Goal: Task Accomplishment & Management: Manage account settings

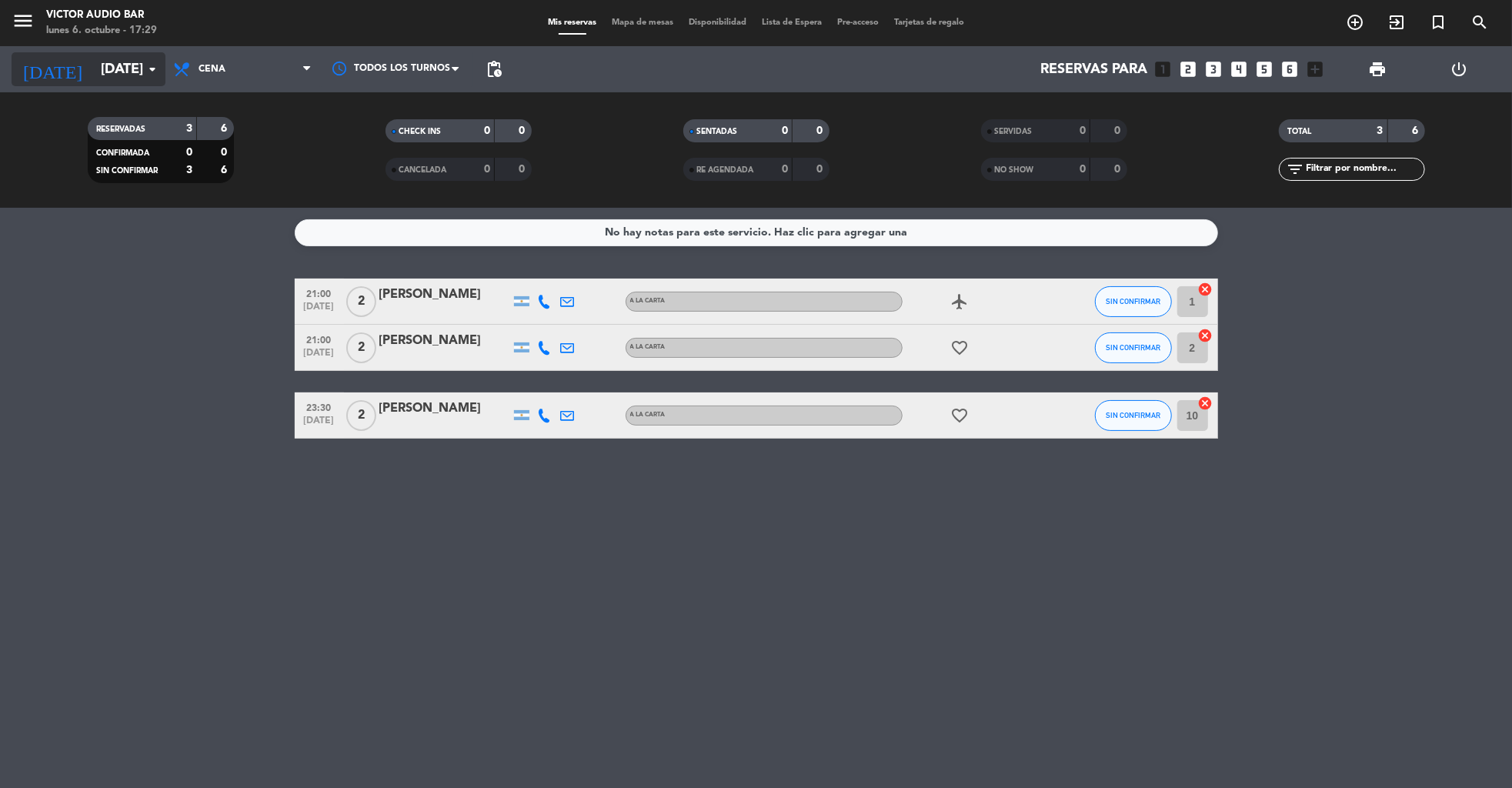
click at [105, 76] on input "[DATE]" at bounding box center [182, 70] width 180 height 31
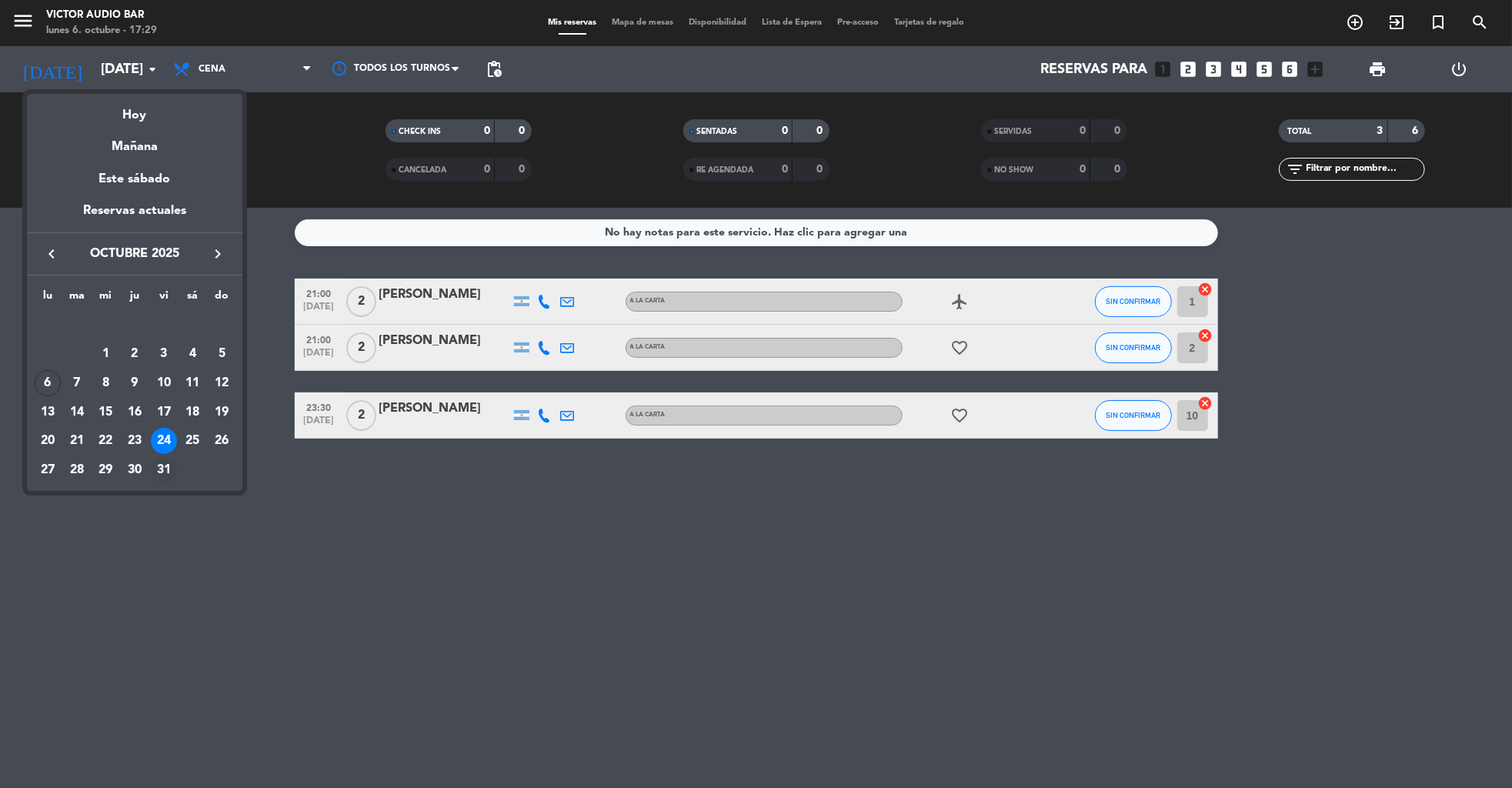
click at [160, 472] on div "31" at bounding box center [164, 470] width 26 height 26
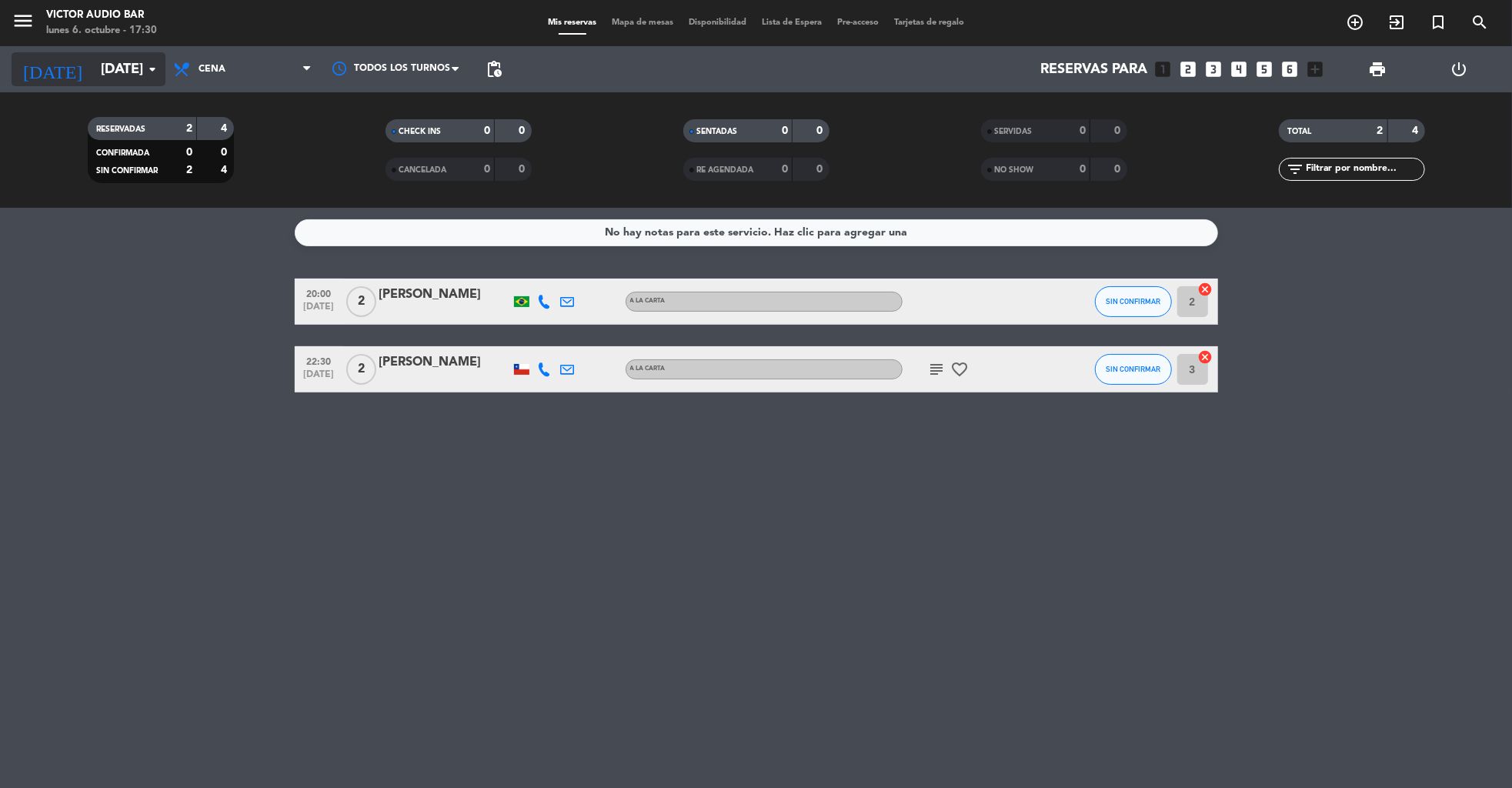
click at [120, 79] on input "[DATE]" at bounding box center [182, 70] width 180 height 31
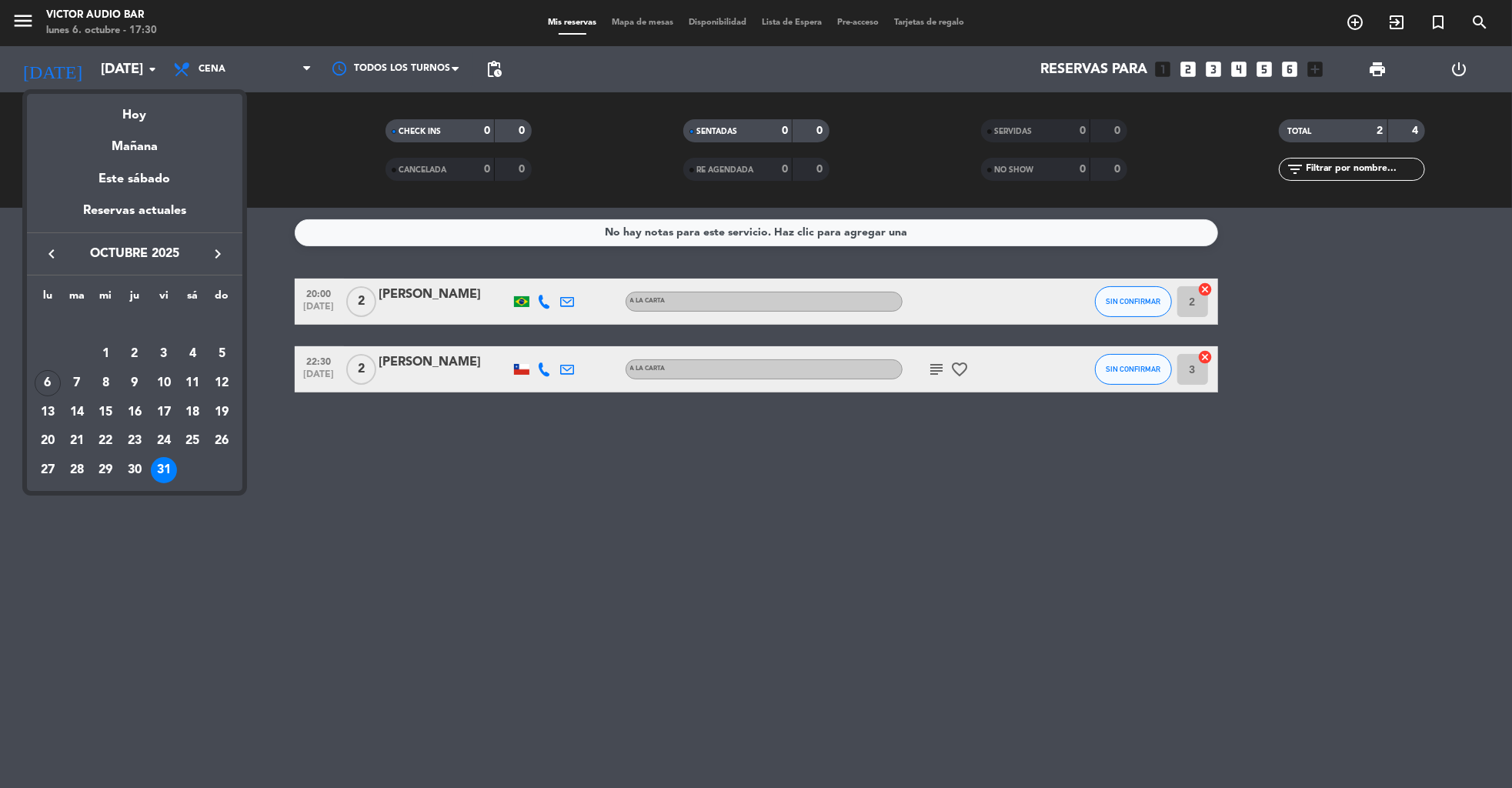
click at [217, 248] on icon "keyboard_arrow_right" at bounding box center [217, 254] width 19 height 19
click at [190, 327] on div "1" at bounding box center [193, 326] width 26 height 26
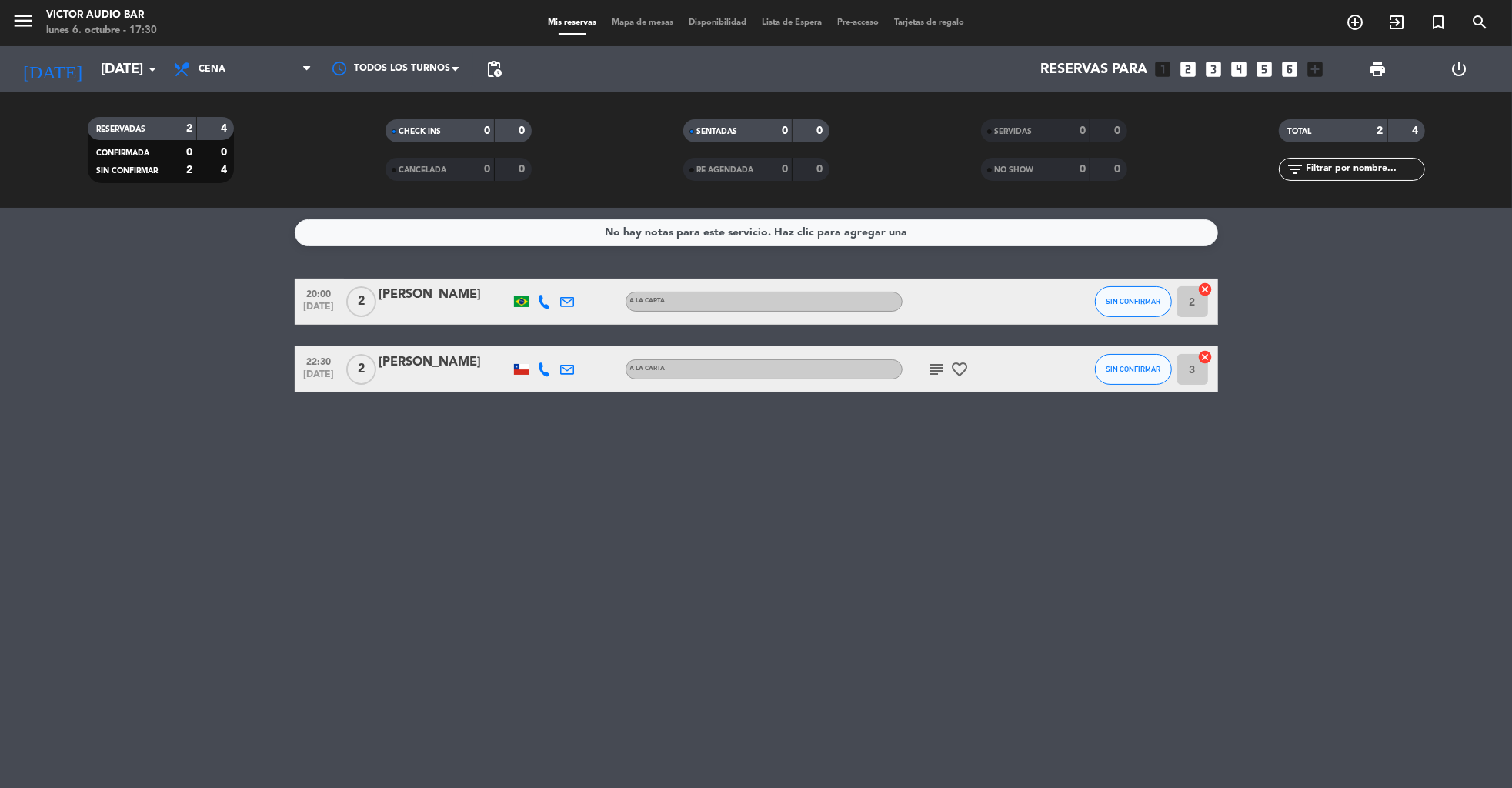
type input "[DATE]"
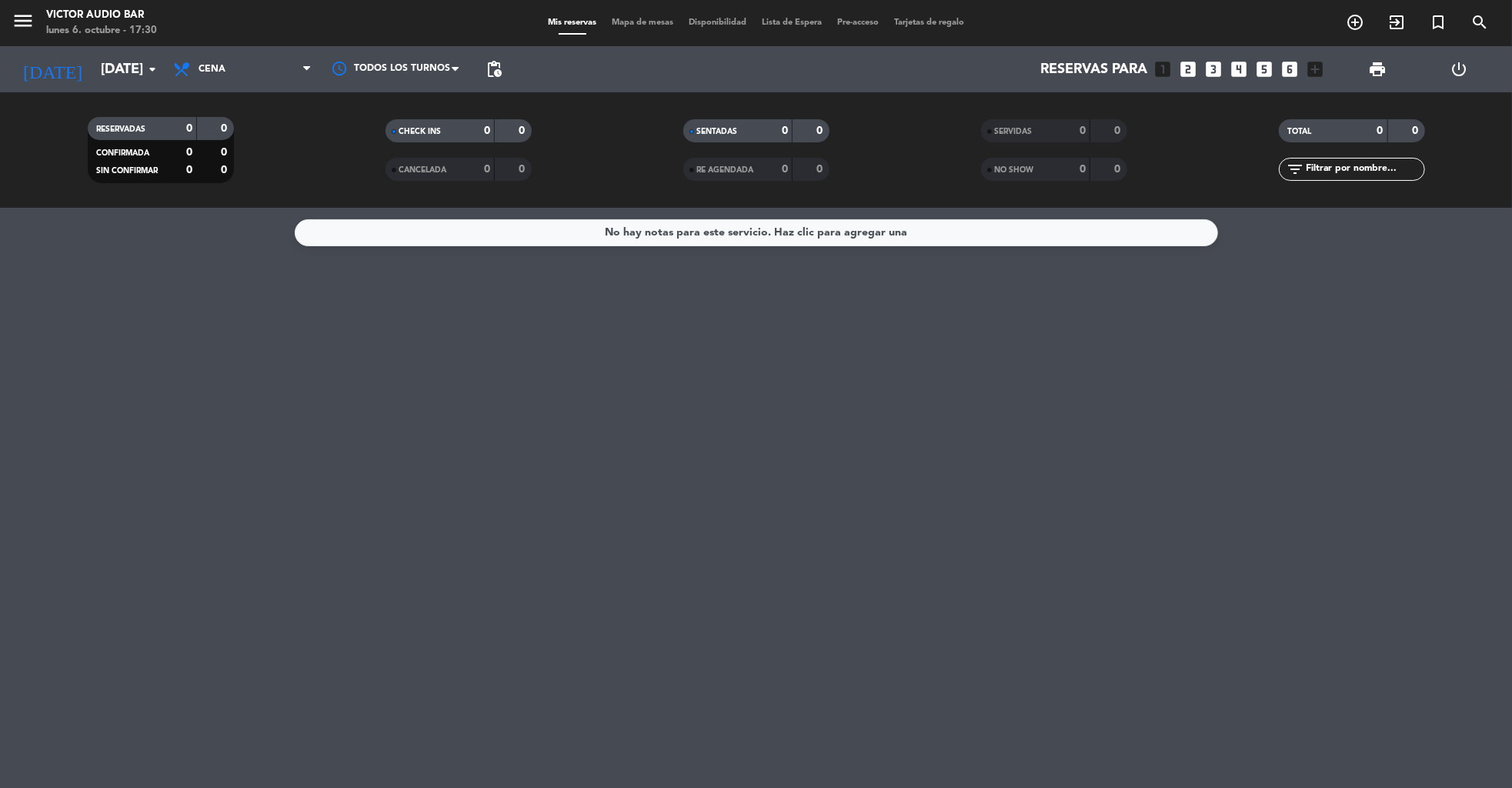
click at [1462, 66] on icon "power_settings_new" at bounding box center [1459, 69] width 19 height 19
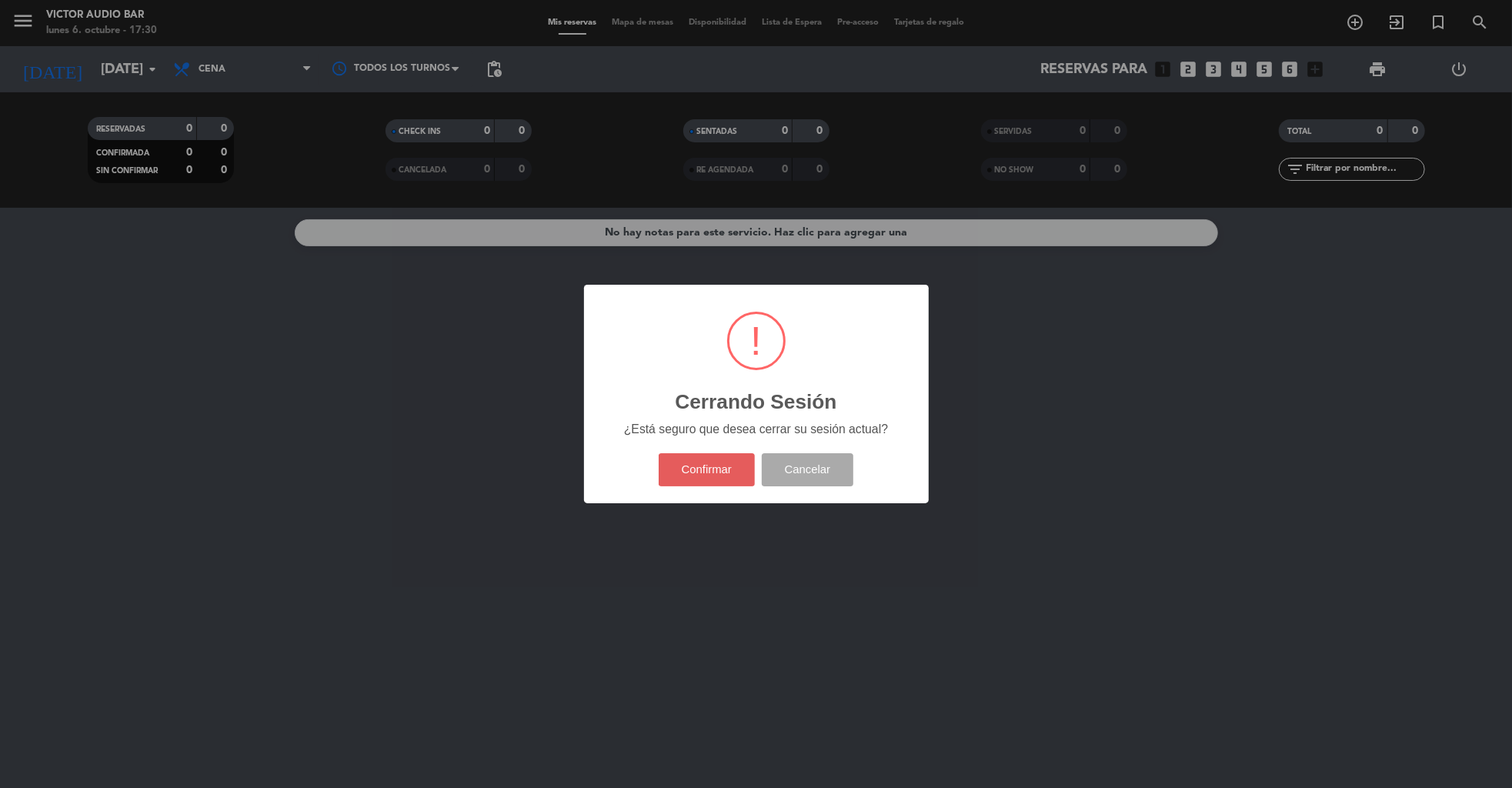
click at [679, 474] on button "Confirmar" at bounding box center [706, 470] width 96 height 33
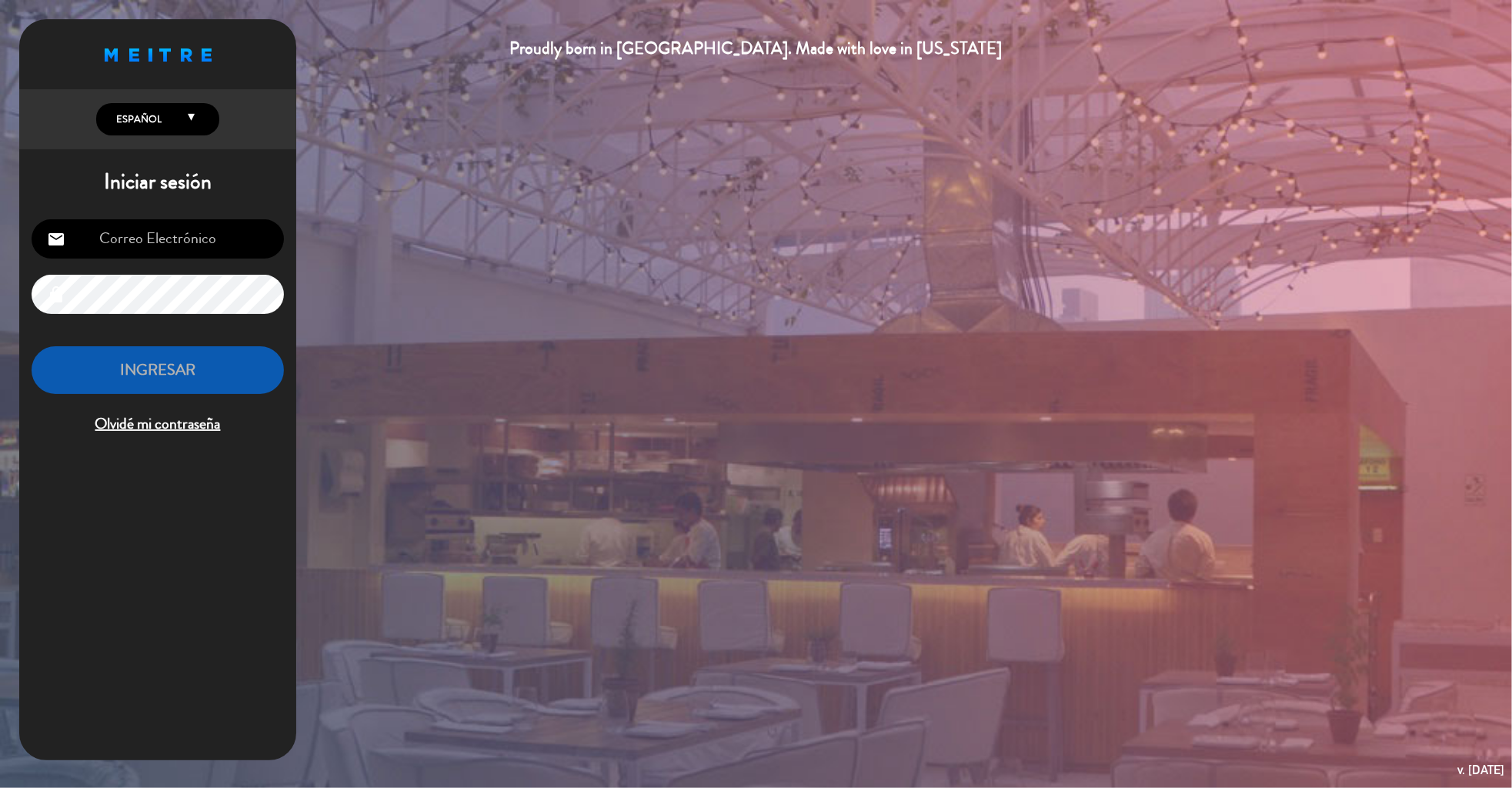
click at [177, 241] on input "email" at bounding box center [158, 239] width 253 height 39
type input "[EMAIL_ADDRESS][DOMAIN_NAME]"
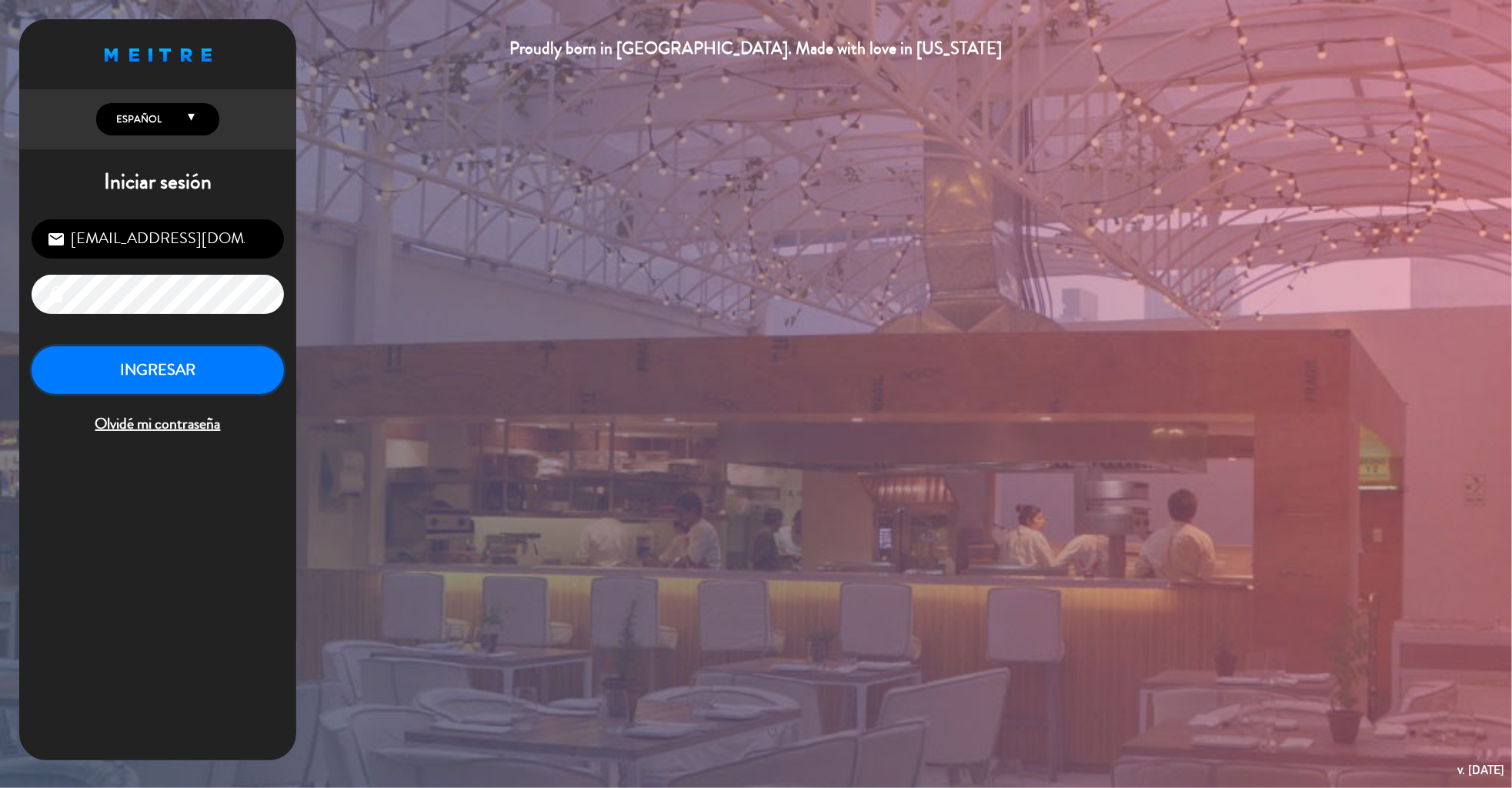
click at [180, 347] on button "INGRESAR" at bounding box center [158, 370] width 253 height 48
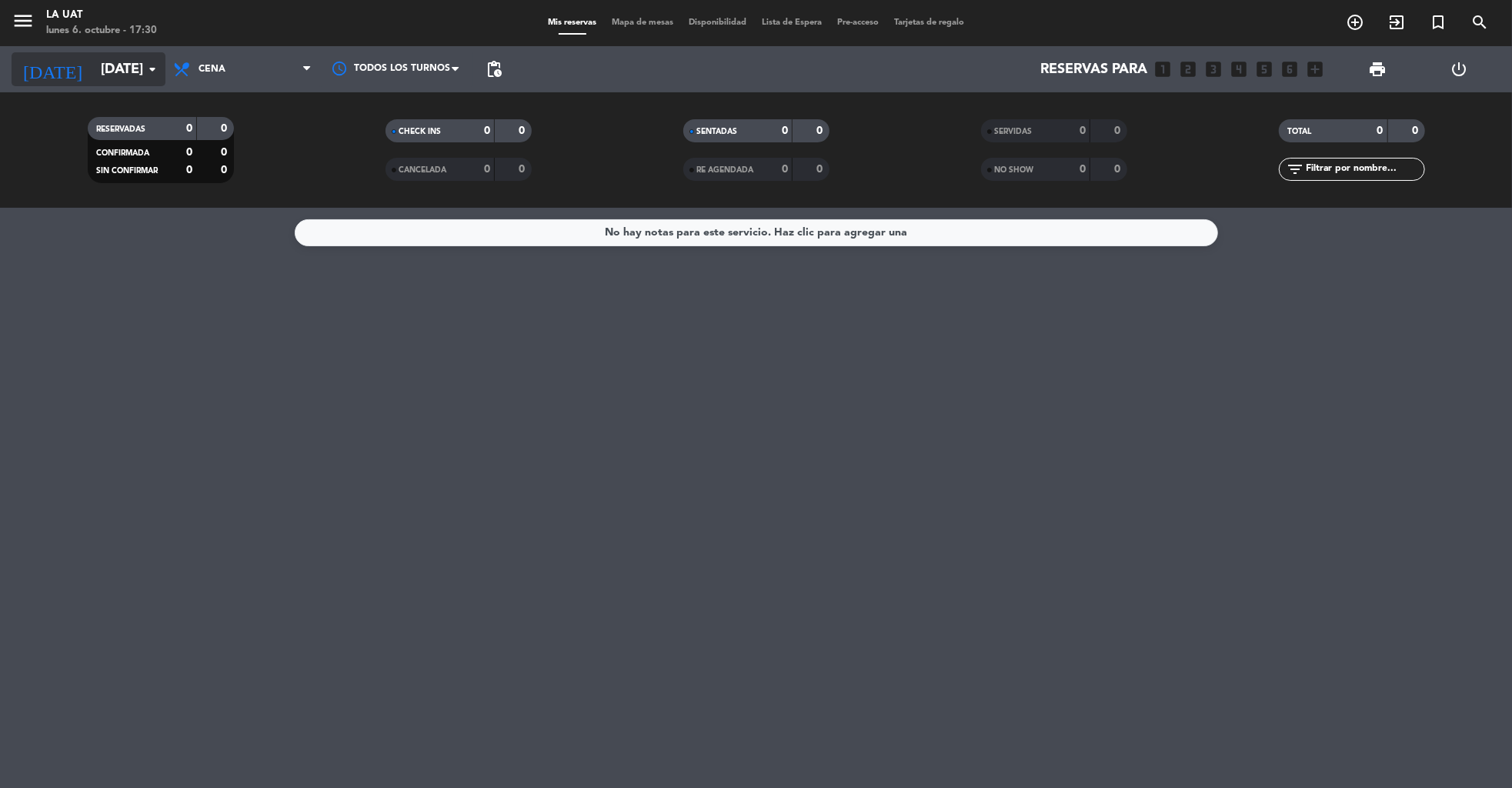
click at [130, 67] on input "[DATE]" at bounding box center [182, 70] width 180 height 31
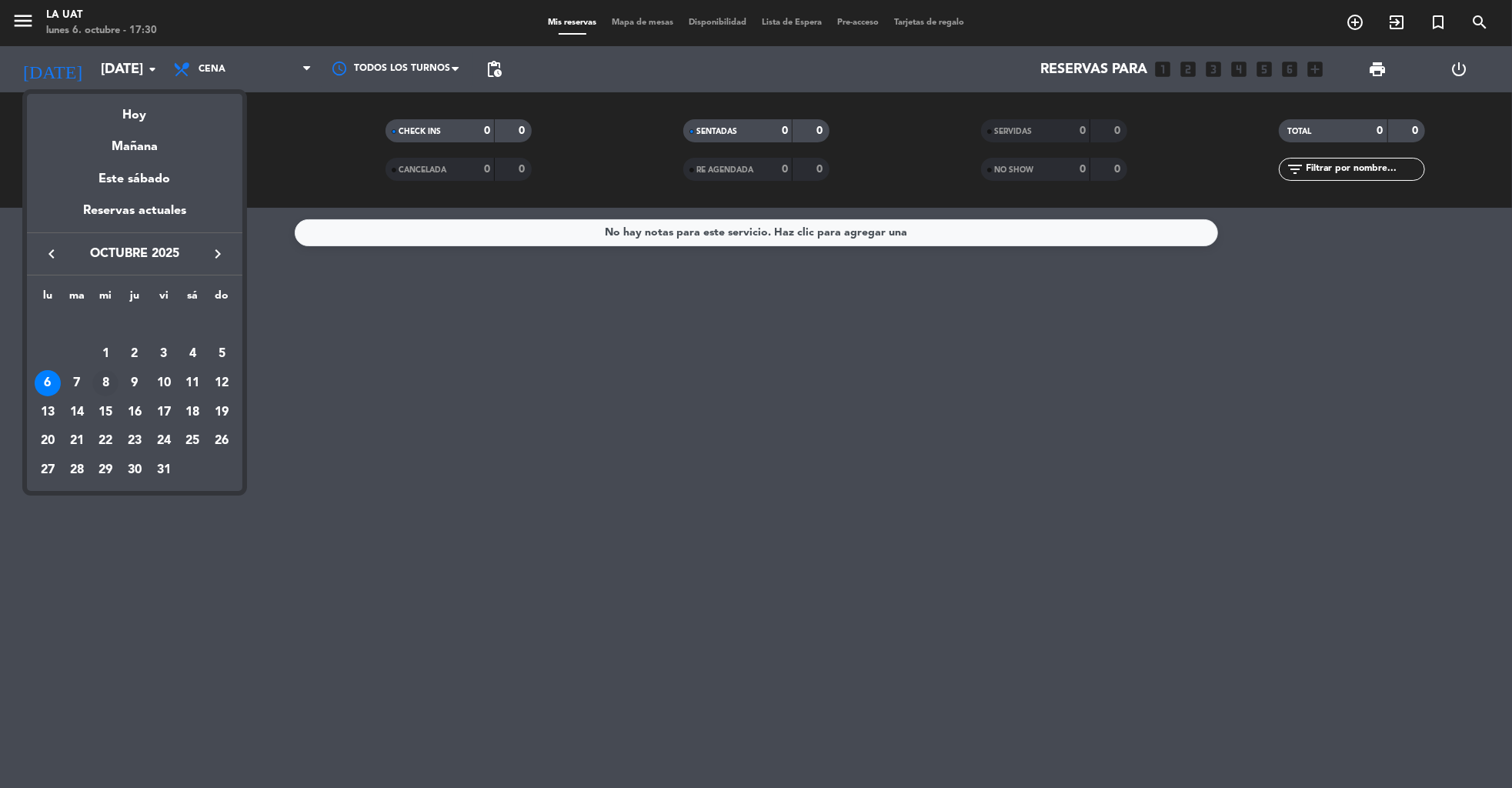
click at [104, 379] on div "8" at bounding box center [106, 383] width 26 height 26
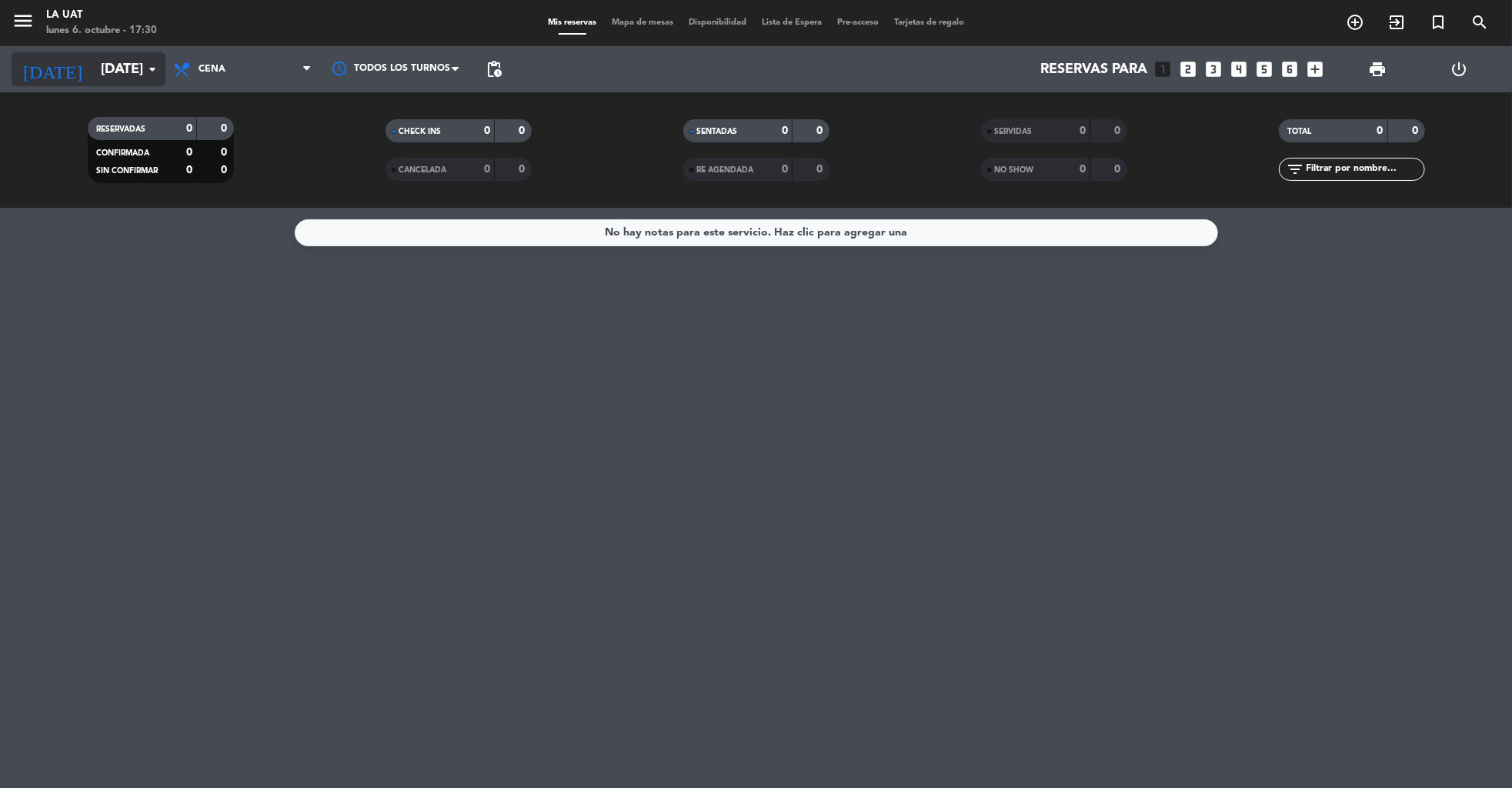
click at [103, 69] on input "[DATE]" at bounding box center [182, 70] width 180 height 31
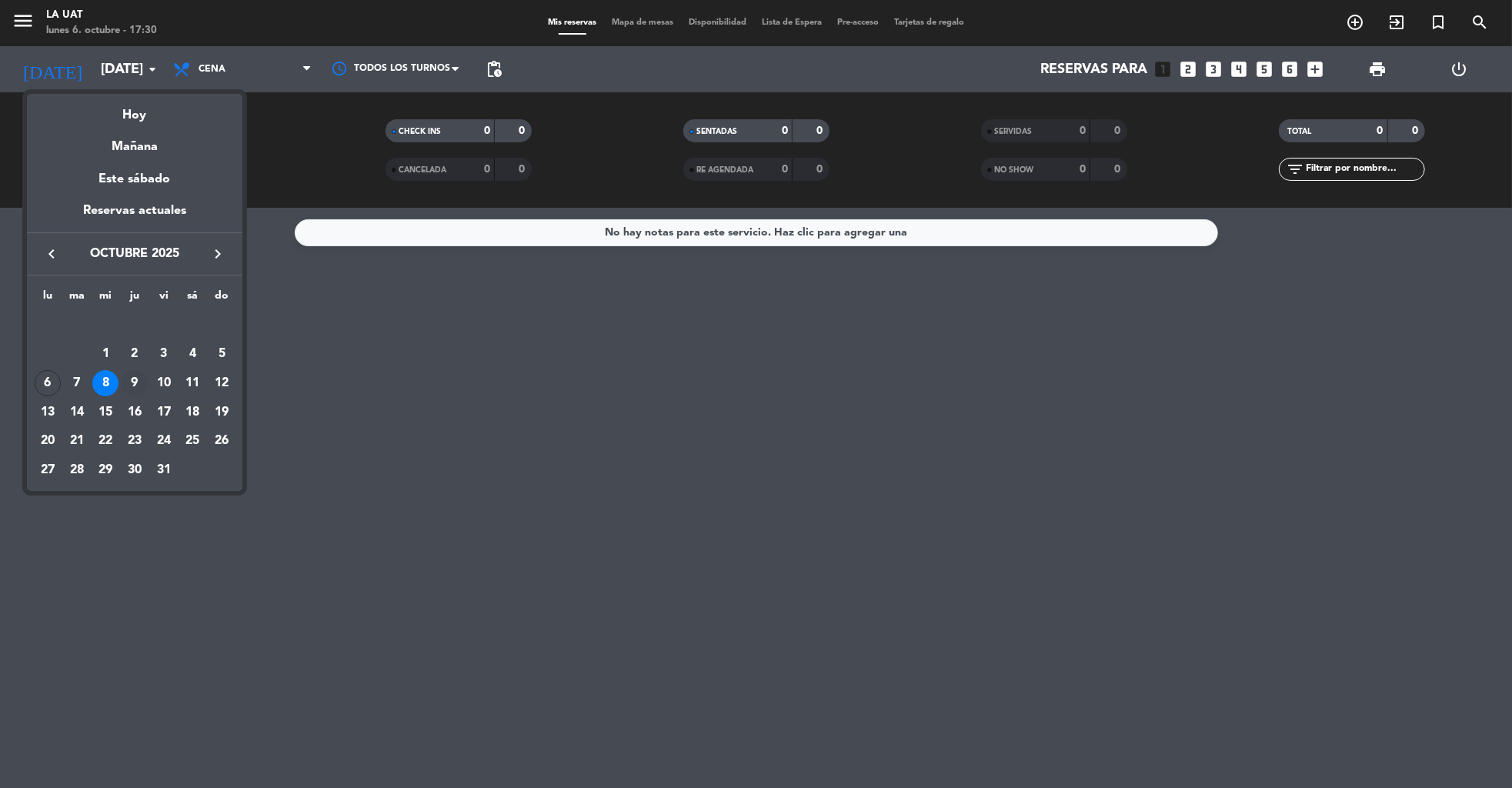
click at [132, 378] on div "9" at bounding box center [135, 383] width 26 height 26
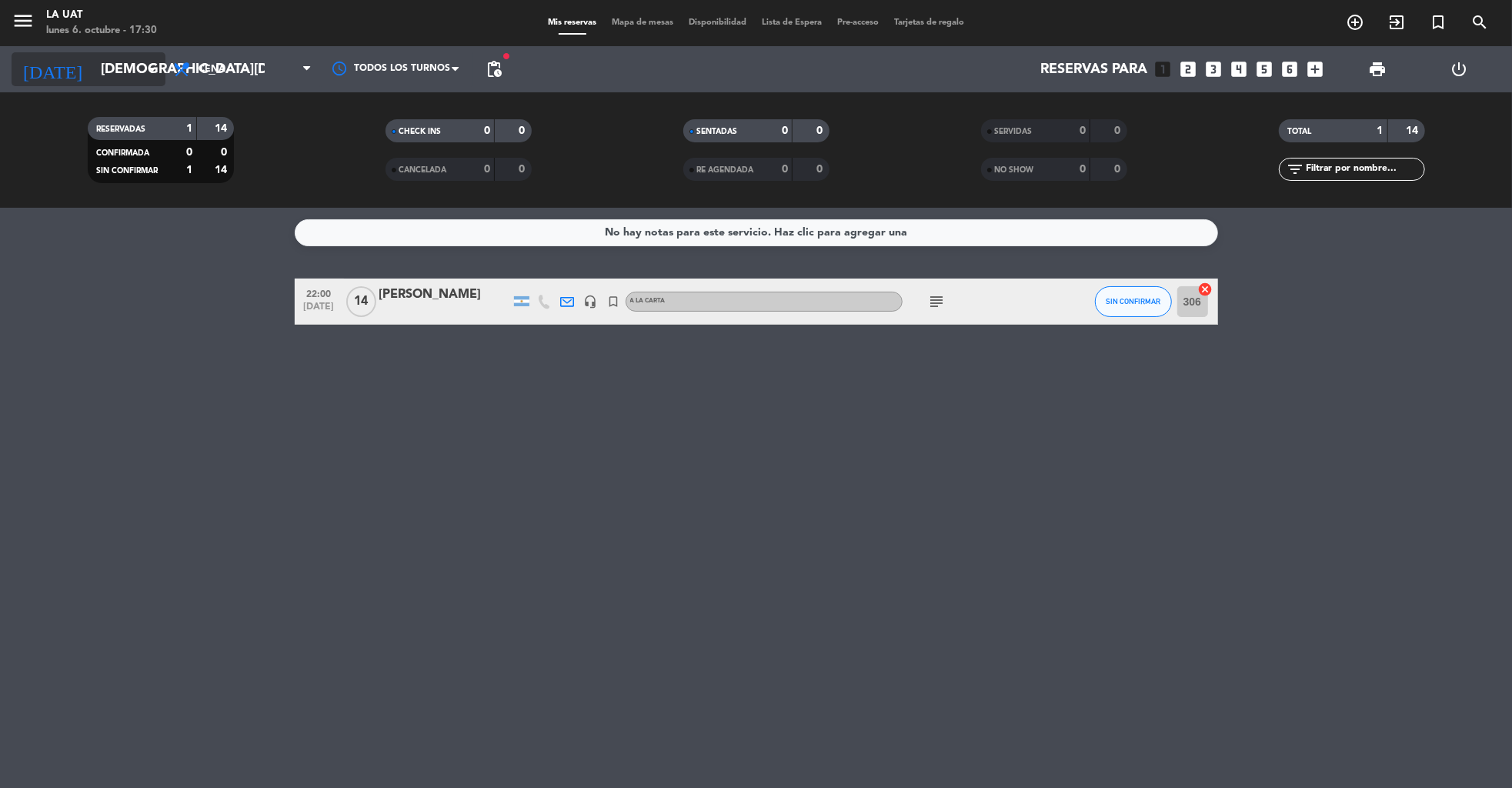
click at [103, 68] on input "[DEMOGRAPHIC_DATA][DATE]" at bounding box center [182, 70] width 180 height 31
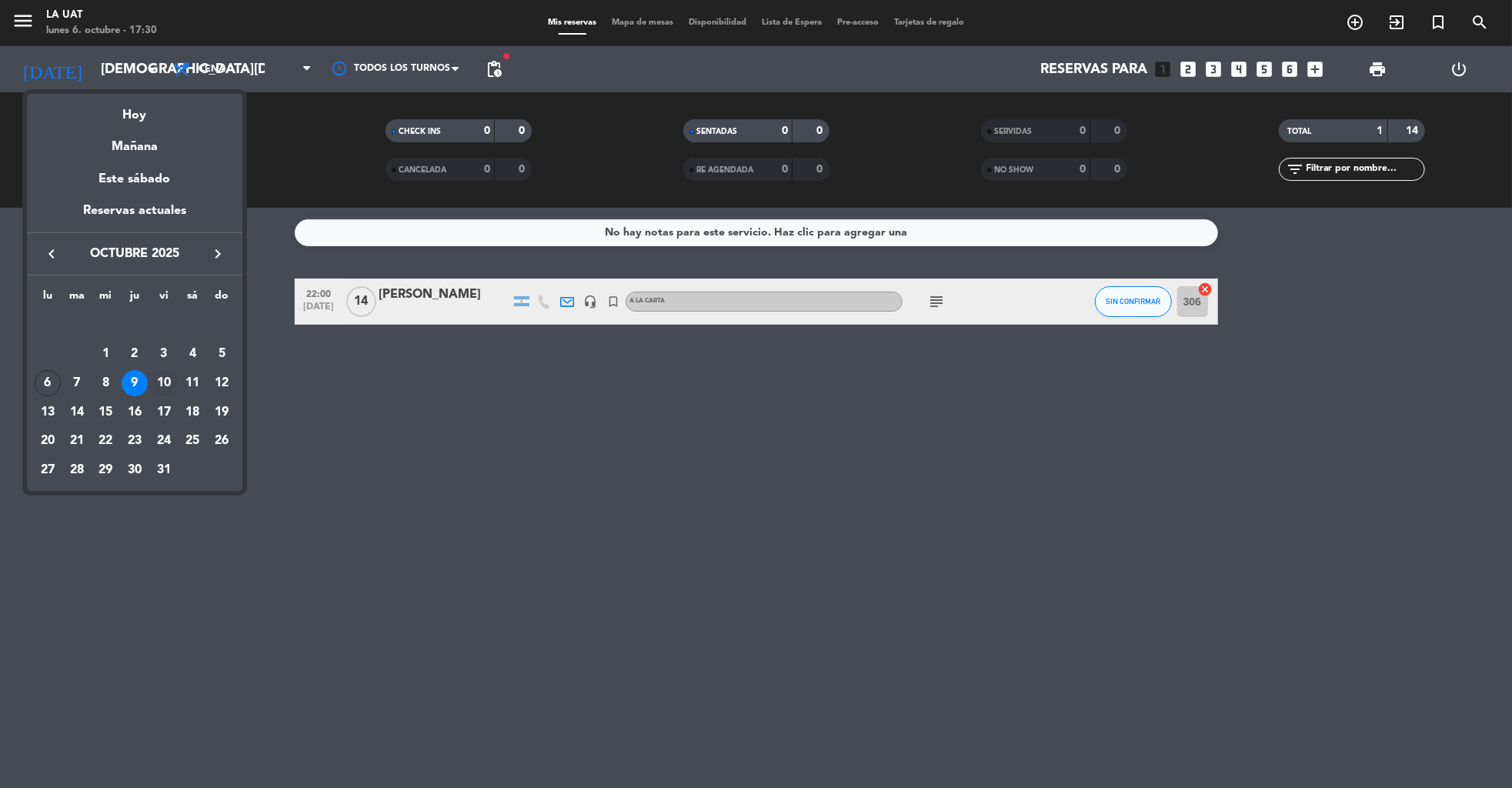
click at [167, 382] on div "10" at bounding box center [164, 383] width 26 height 26
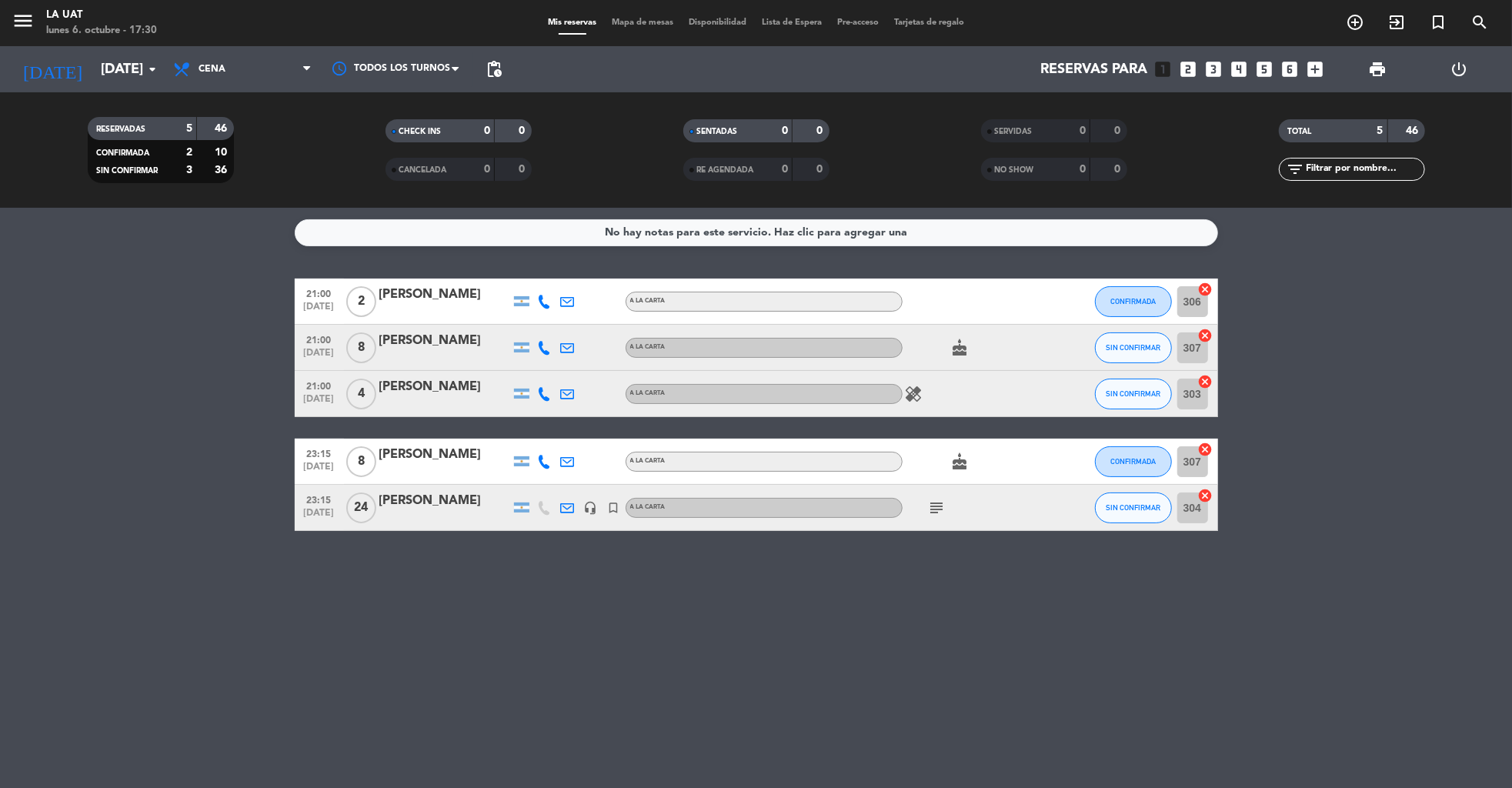
click at [936, 502] on icon "subject" at bounding box center [937, 508] width 19 height 19
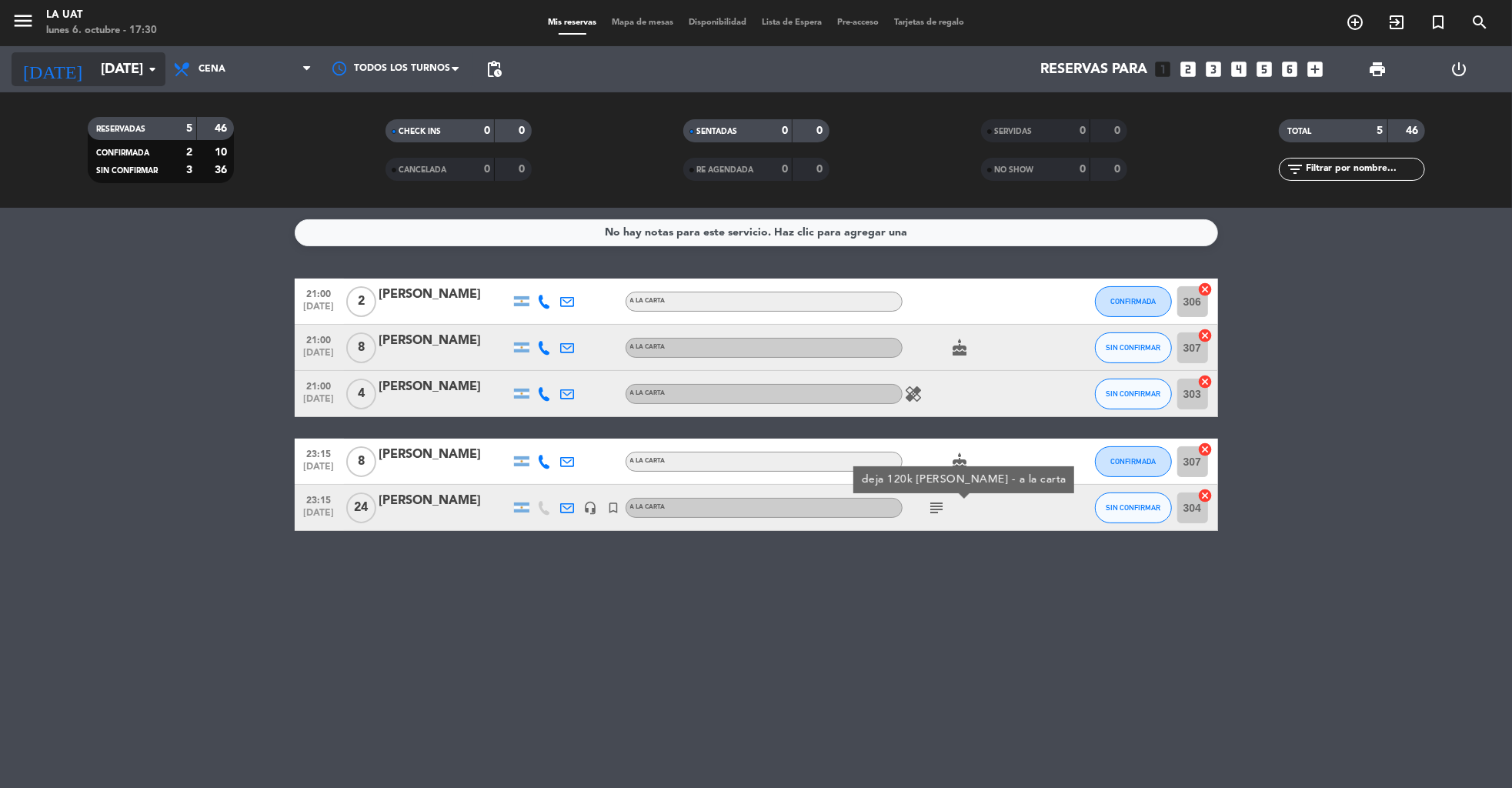
click at [100, 71] on input "[DATE]" at bounding box center [182, 70] width 180 height 31
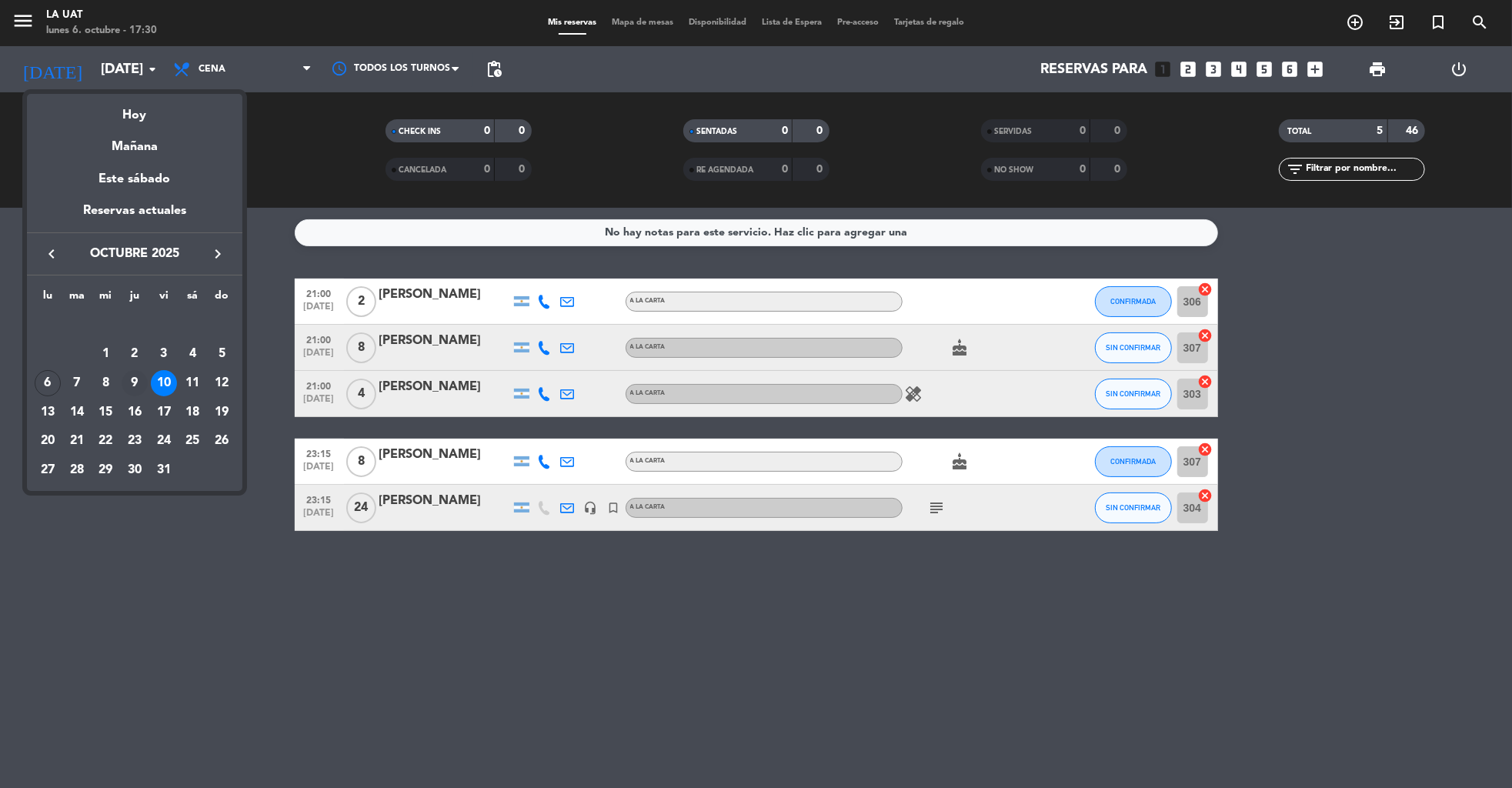
click at [133, 377] on div "9" at bounding box center [135, 383] width 26 height 26
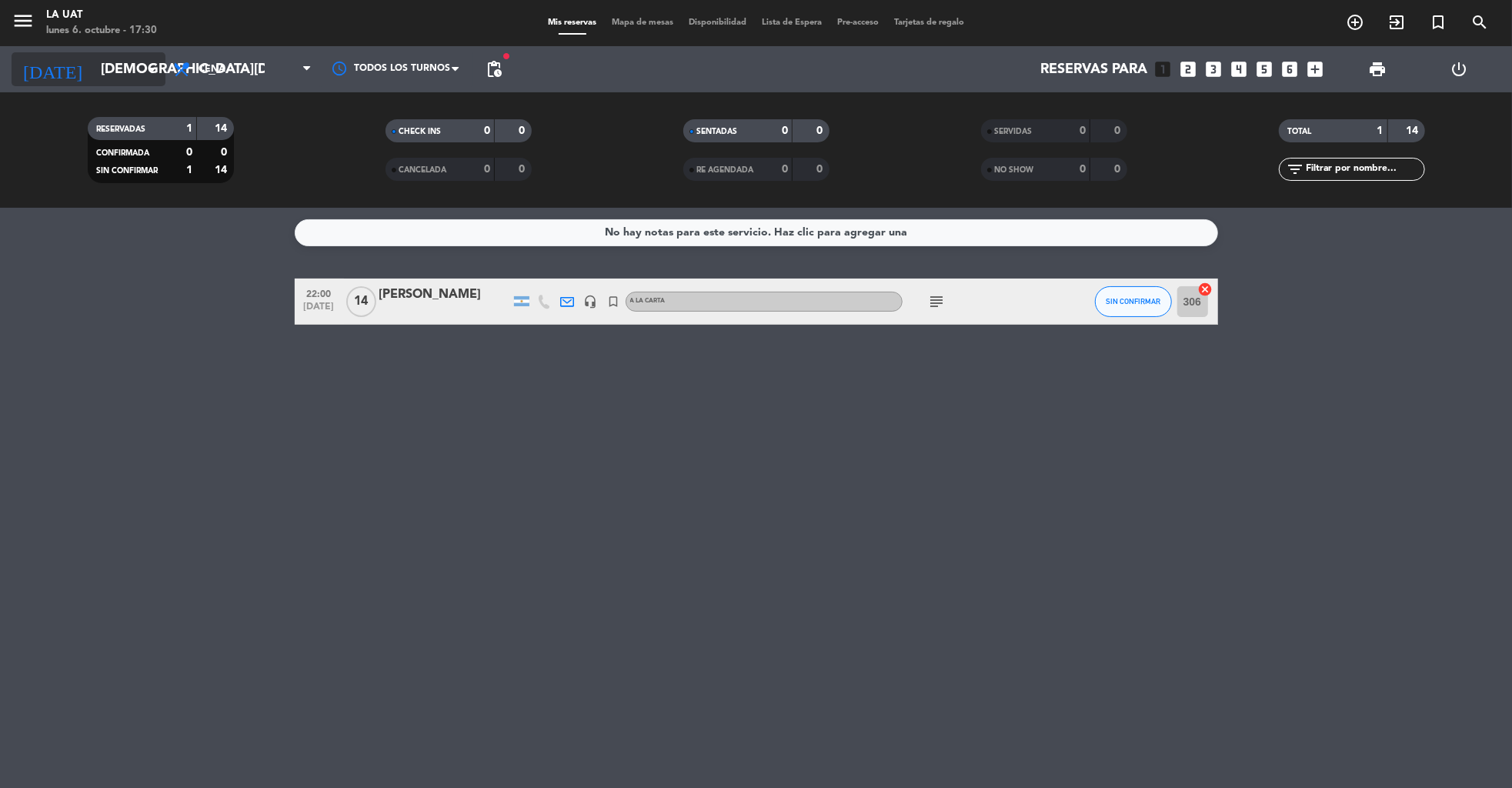
click at [93, 67] on input "[DEMOGRAPHIC_DATA][DATE]" at bounding box center [182, 70] width 180 height 31
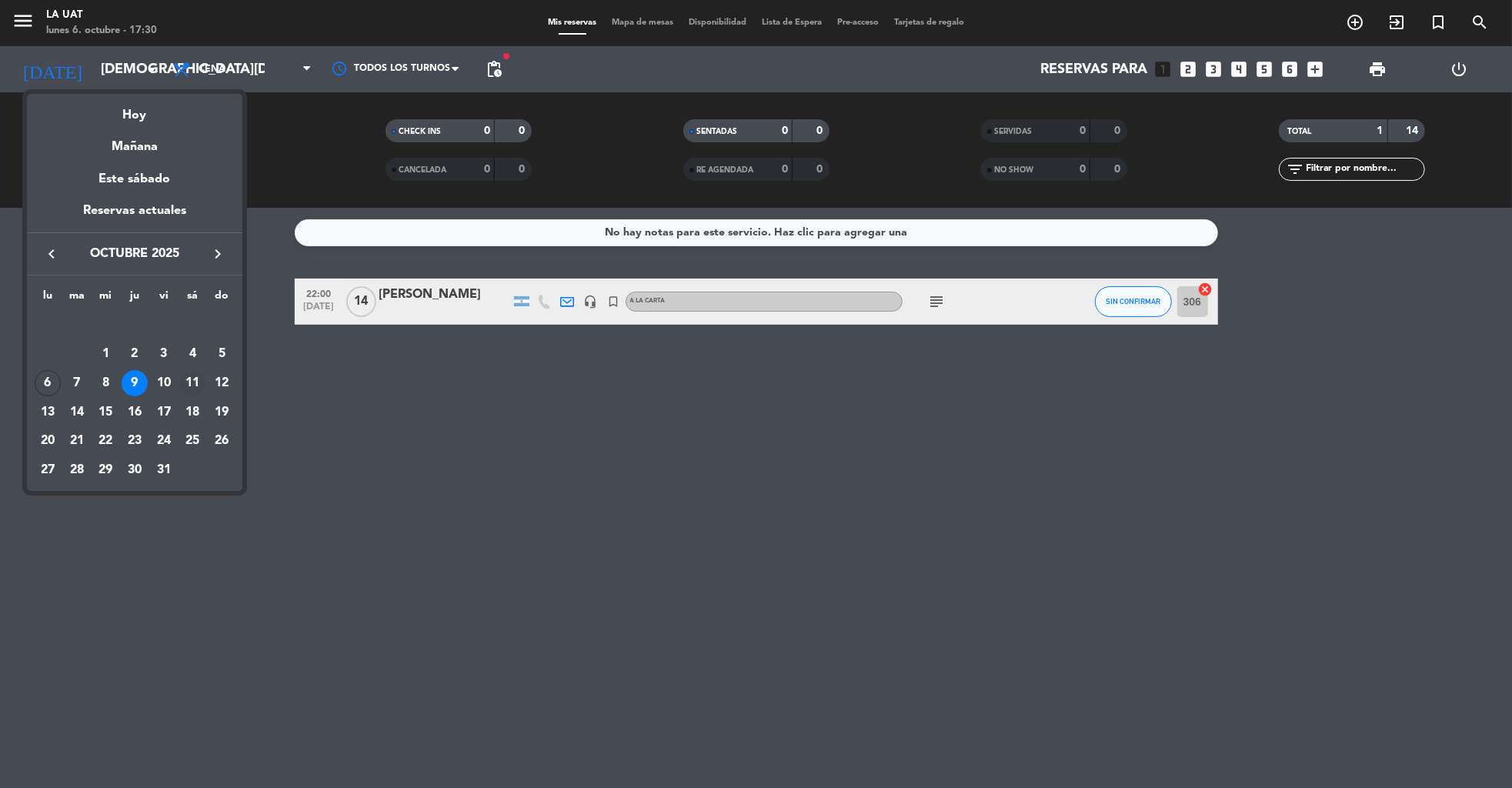
click at [198, 387] on div "11" at bounding box center [193, 383] width 26 height 26
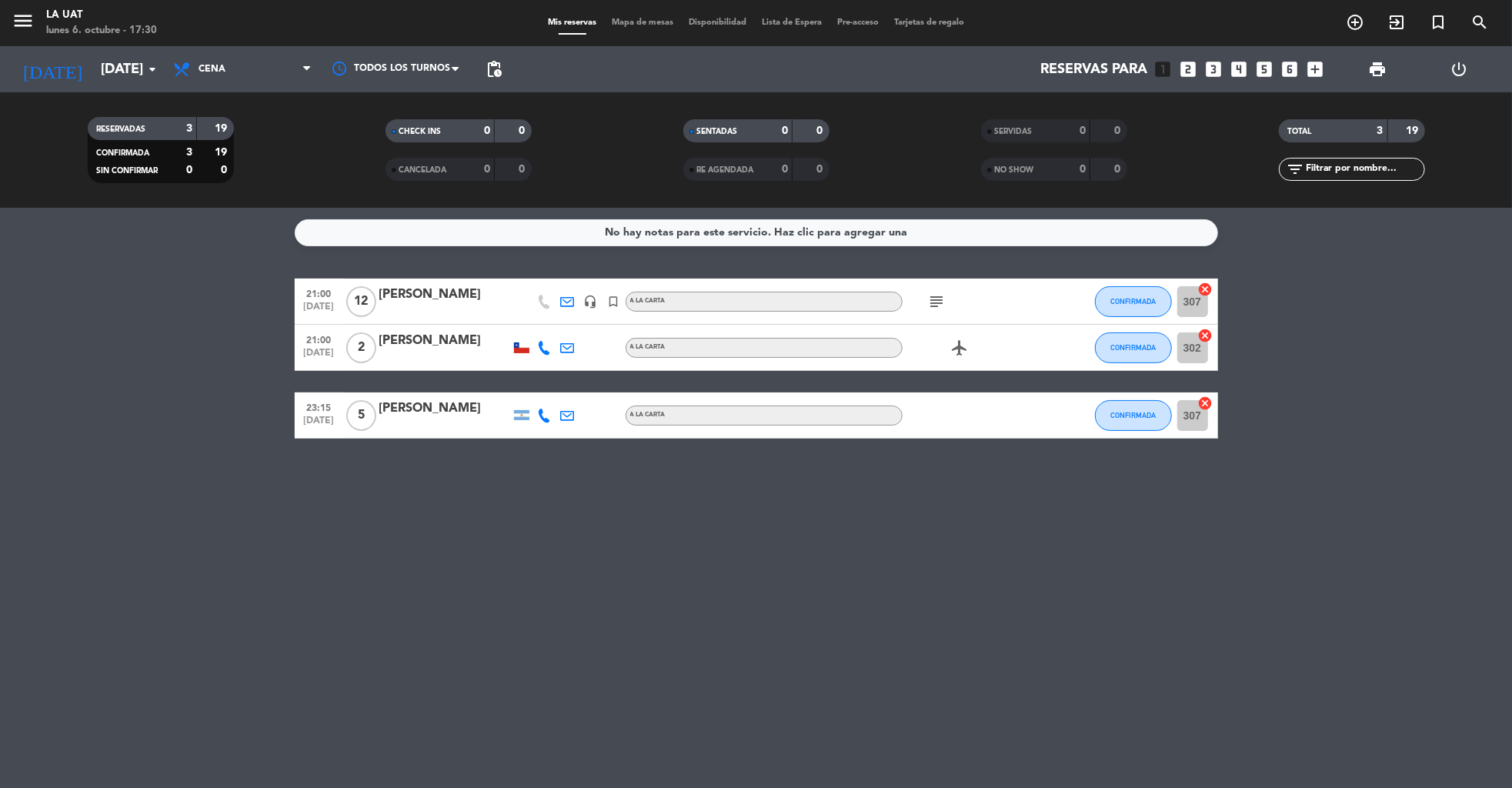
click at [939, 302] on icon "subject" at bounding box center [937, 301] width 19 height 19
click at [738, 557] on div "No hay notas para este servicio. Haz clic para agregar una 21:00 [DATE] [PERSON…" at bounding box center [756, 497] width 1512 height 580
click at [107, 64] on input "[DATE]" at bounding box center [182, 70] width 180 height 31
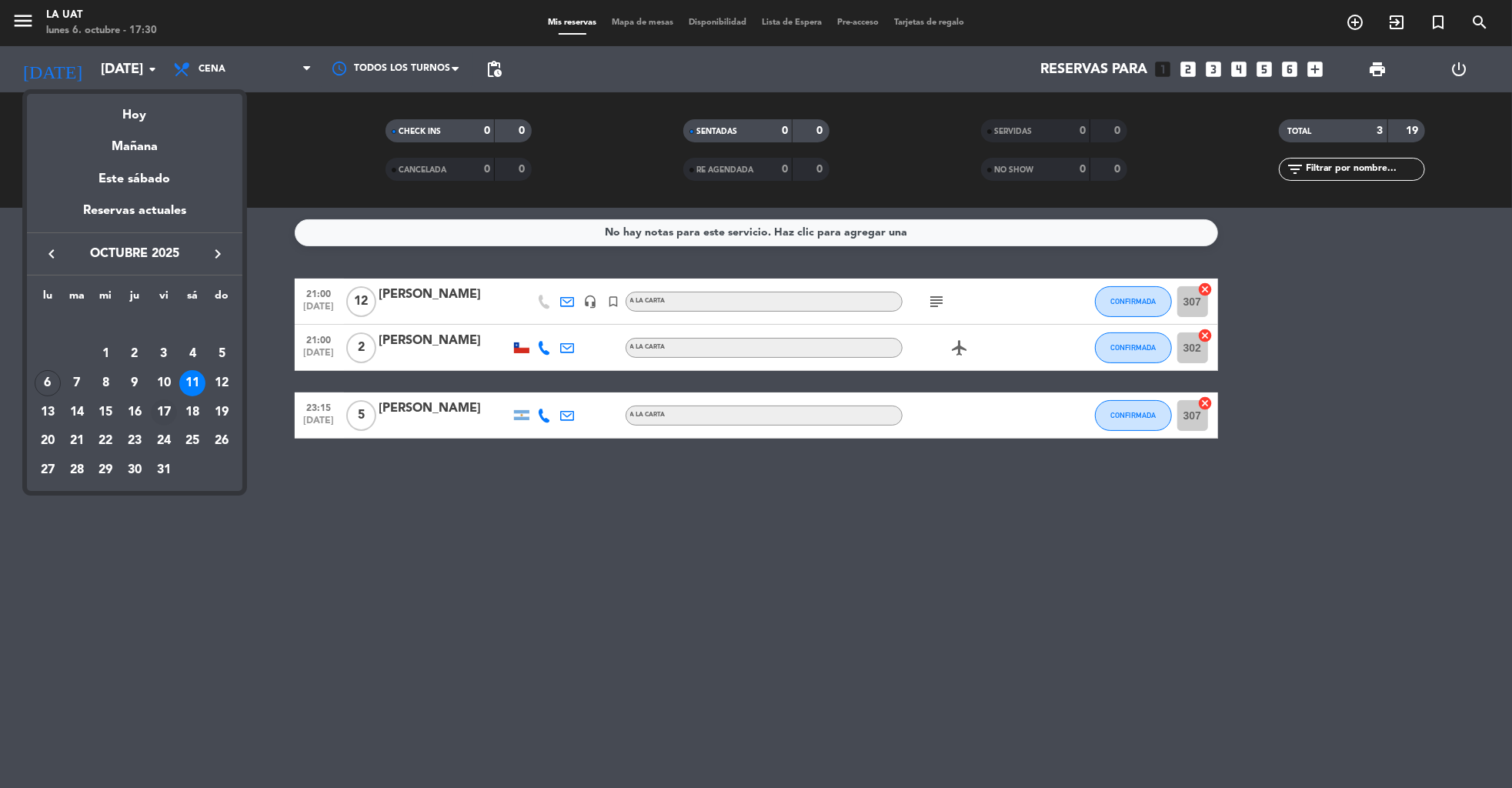
click at [158, 406] on div "17" at bounding box center [164, 413] width 26 height 26
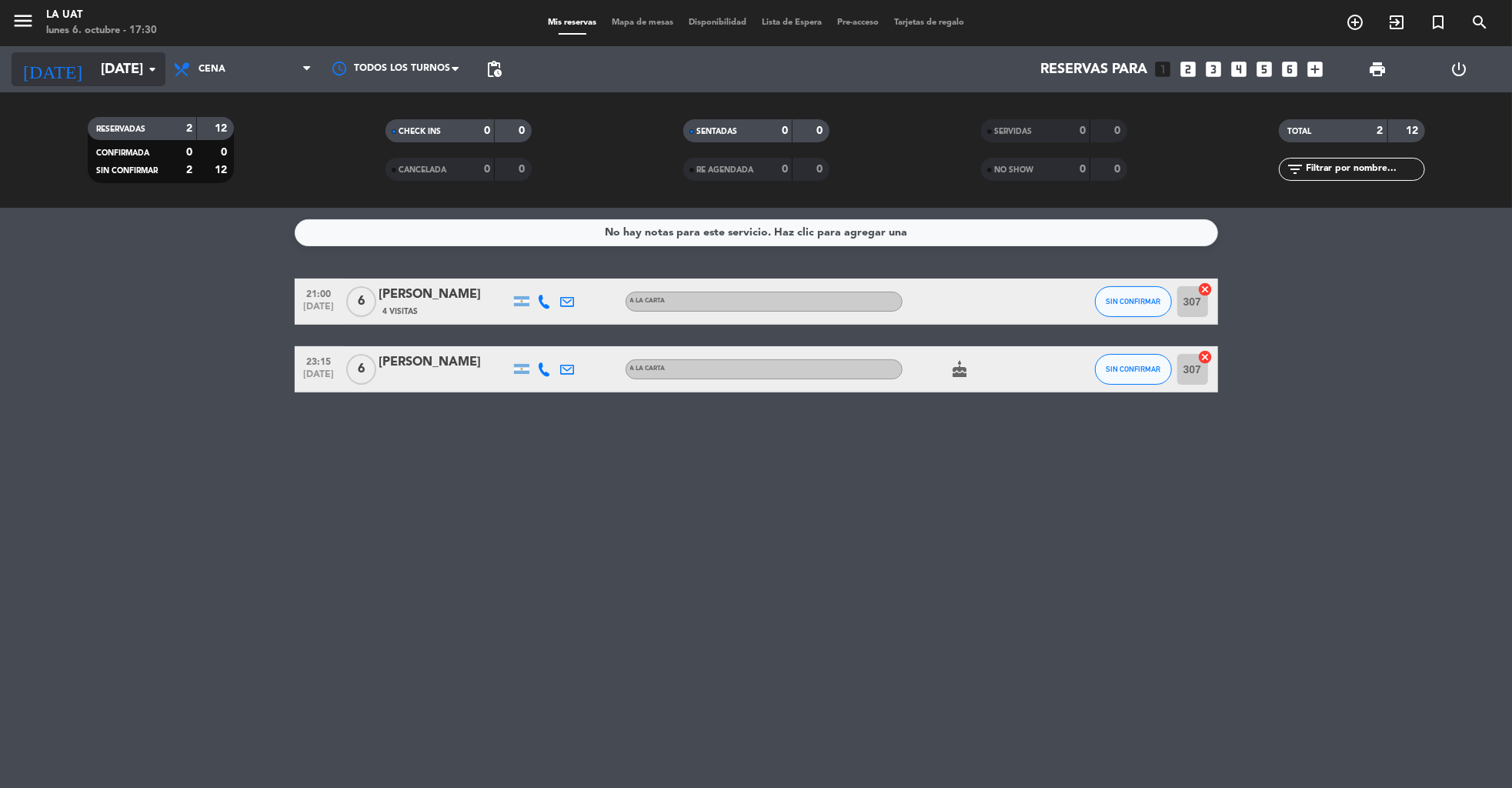
click at [99, 75] on input "[DATE]" at bounding box center [182, 70] width 180 height 31
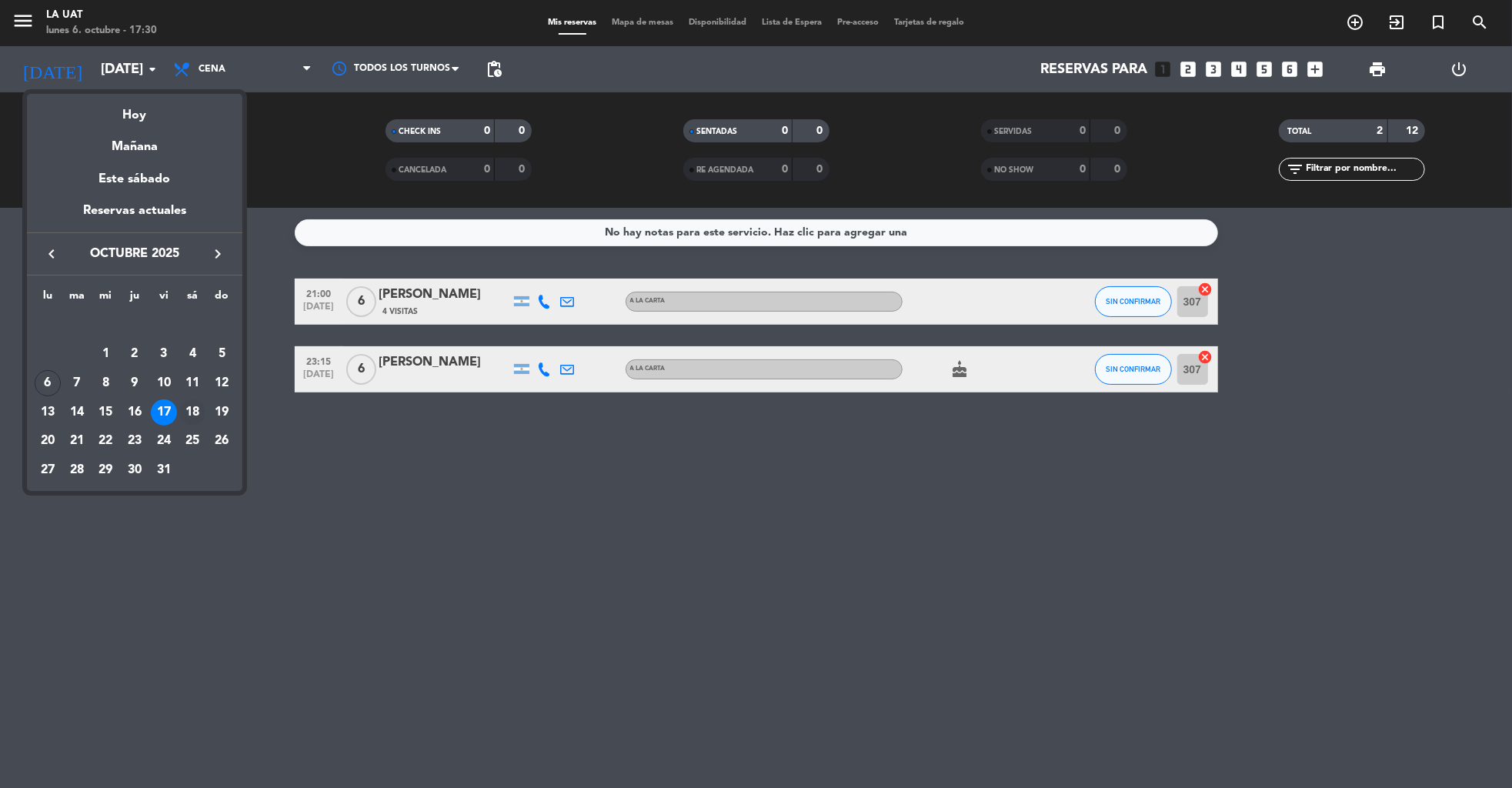
click at [197, 410] on div "18" at bounding box center [193, 413] width 26 height 26
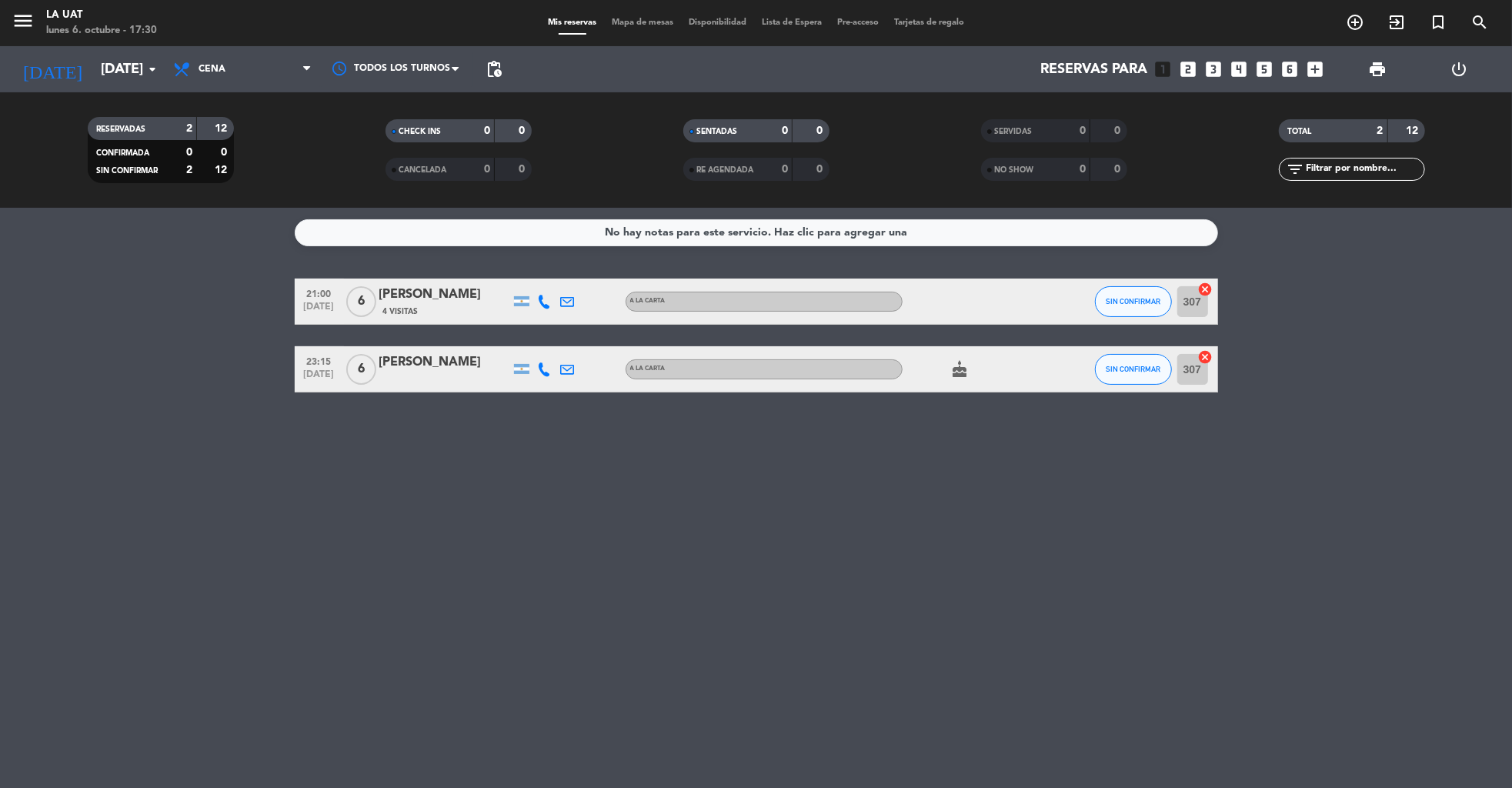
type input "[DATE]"
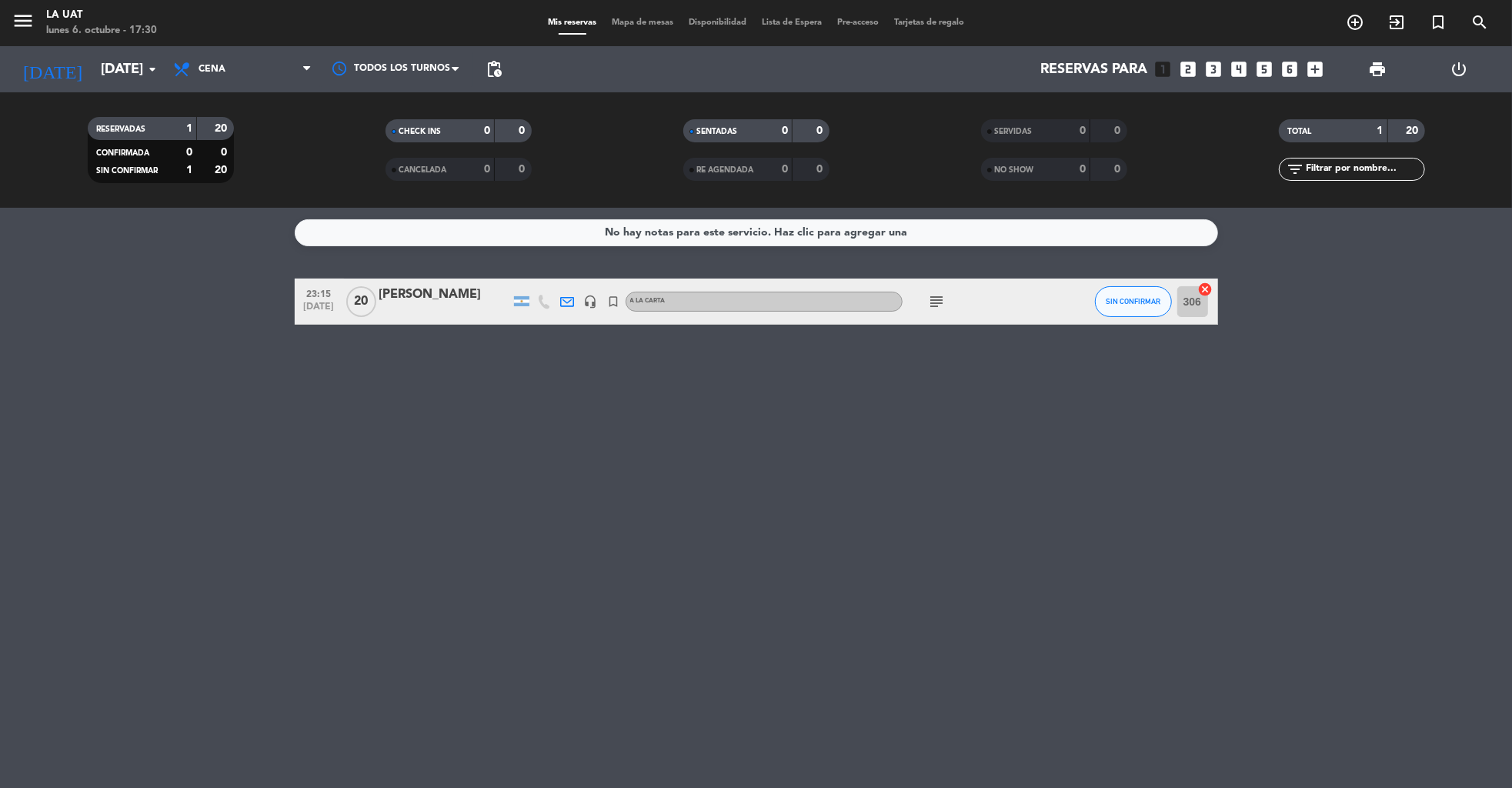
click at [940, 298] on icon "subject" at bounding box center [937, 301] width 19 height 19
